Goal: Use online tool/utility

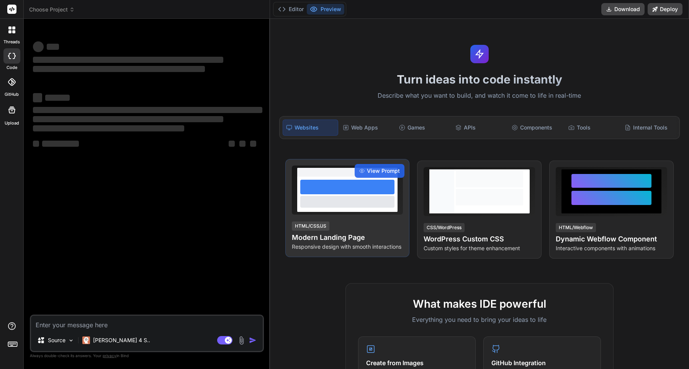
click at [337, 218] on div "View Prompt HTML/CSS/JS Modern Landing Page Responsive design with smooth inter…" at bounding box center [347, 208] width 124 height 98
click at [374, 175] on div "View Prompt" at bounding box center [380, 171] width 50 height 14
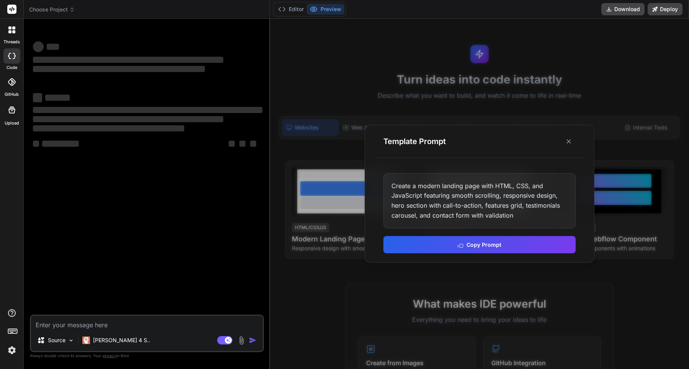
click at [382, 54] on div at bounding box center [479, 194] width 419 height 350
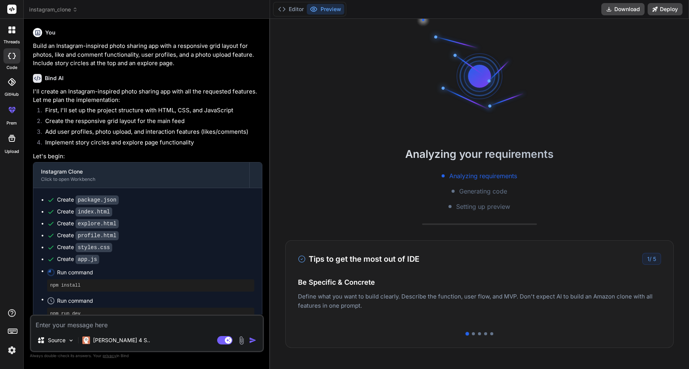
type textarea "x"
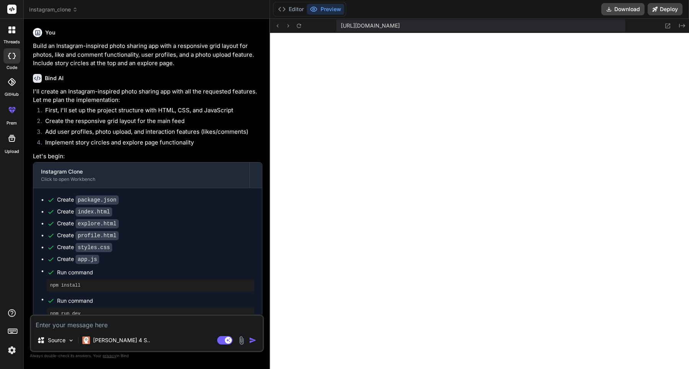
scroll to position [329, 0]
